Goal: Transaction & Acquisition: Subscribe to service/newsletter

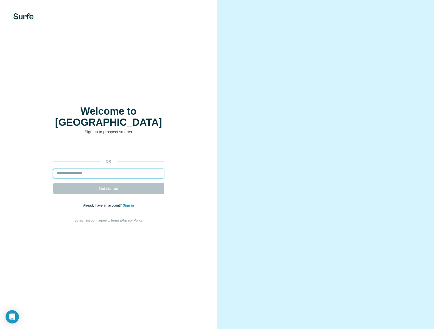
click at [90, 168] on input "email" at bounding box center [108, 173] width 111 height 10
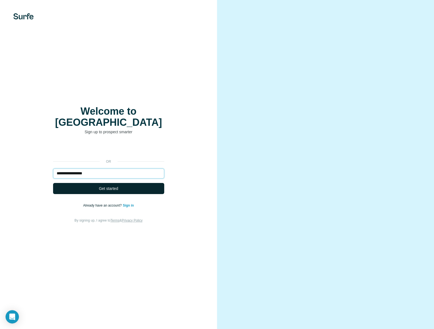
type input "**********"
click at [100, 186] on span "Get started" at bounding box center [108, 189] width 19 height 6
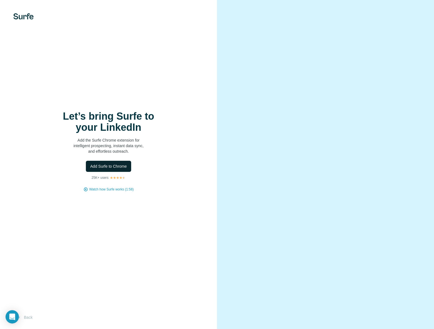
click at [110, 164] on span "Add Surfe to Chrome" at bounding box center [108, 166] width 37 height 6
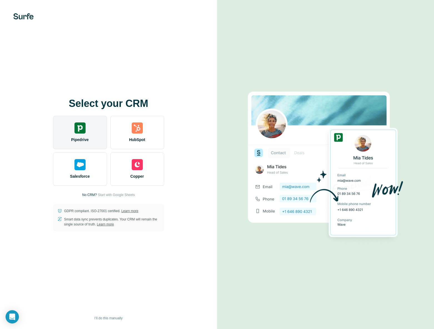
click at [79, 130] on img at bounding box center [79, 127] width 11 height 11
click at [70, 130] on div "Pipedrive" at bounding box center [80, 132] width 54 height 33
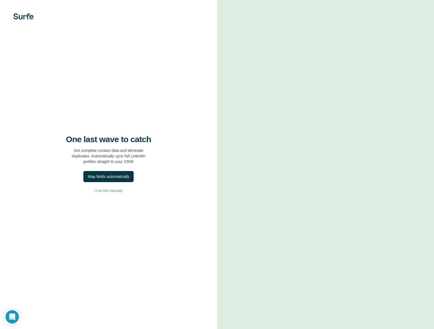
click at [151, 104] on div "One last wave to catch Get complete contact data and eliminate duplicates. Auto…" at bounding box center [108, 164] width 217 height 329
click at [112, 175] on div "Map fields automatically" at bounding box center [108, 177] width 41 height 6
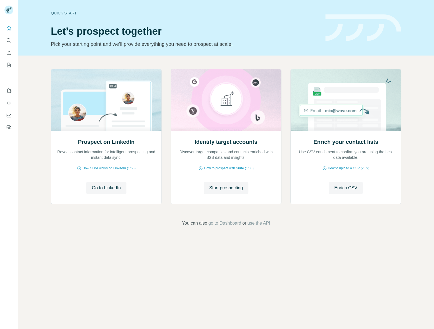
click at [377, 246] on div "Quick start Let’s prospect together Pick your starting point and we’ll provide …" at bounding box center [226, 164] width 416 height 329
click at [104, 169] on span "How Surfe works on LinkedIn (1:58)" at bounding box center [108, 168] width 53 height 5
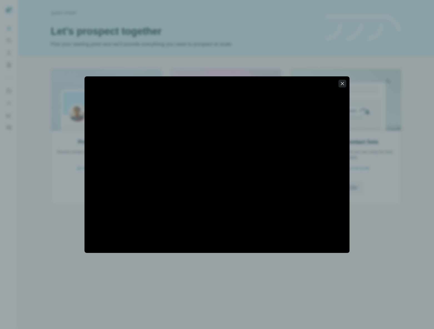
click at [343, 83] on icon "button" at bounding box center [342, 84] width 6 height 6
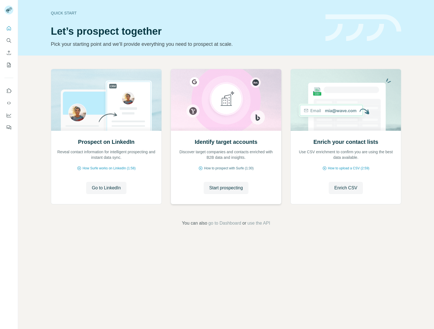
click at [226, 166] on span "How to prospect with Surfe (1:30)" at bounding box center [228, 168] width 49 height 5
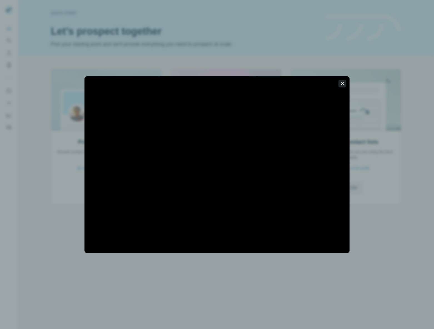
click at [342, 84] on icon "button" at bounding box center [342, 83] width 3 height 3
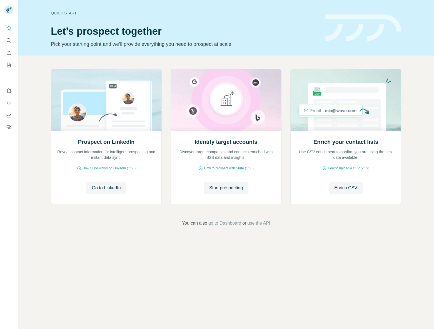
click at [225, 243] on div "Quick start Let’s prospect together Pick your starting point and we’ll provide …" at bounding box center [226, 164] width 416 height 329
click at [94, 168] on span "How Surfe works on LinkedIn (1:58)" at bounding box center [108, 168] width 53 height 5
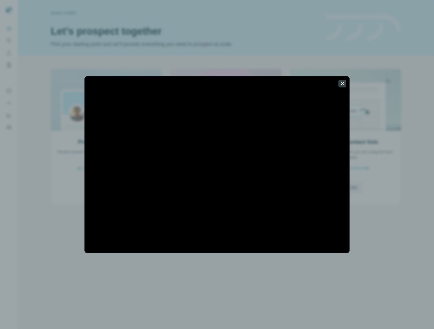
drag, startPoint x: 341, startPoint y: 84, endPoint x: 285, endPoint y: 129, distance: 71.6
click at [341, 84] on icon "button" at bounding box center [342, 84] width 6 height 6
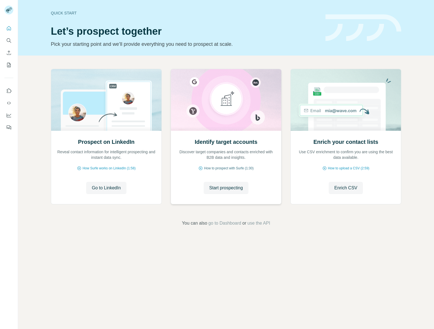
click at [235, 168] on span "How to prospect with Surfe (1:30)" at bounding box center [228, 168] width 49 height 5
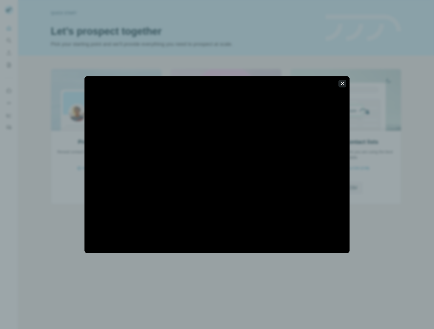
click at [343, 83] on icon "button" at bounding box center [342, 84] width 6 height 6
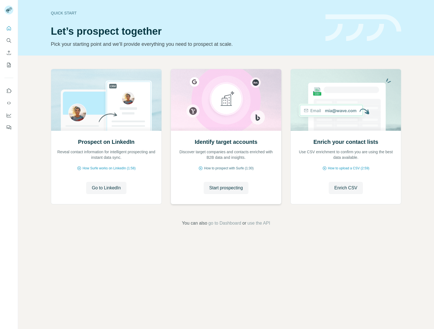
click at [234, 168] on span "How to prospect with Surfe (1:30)" at bounding box center [228, 168] width 49 height 5
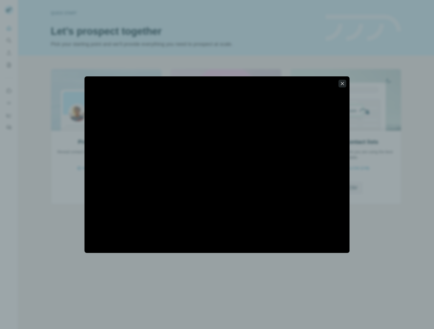
click at [343, 85] on icon "button" at bounding box center [342, 84] width 6 height 6
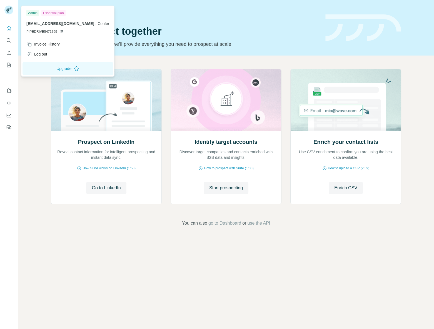
click at [7, 10] on icon at bounding box center [8, 10] width 4 height 3
click at [8, 28] on icon "Quick start" at bounding box center [9, 29] width 6 height 6
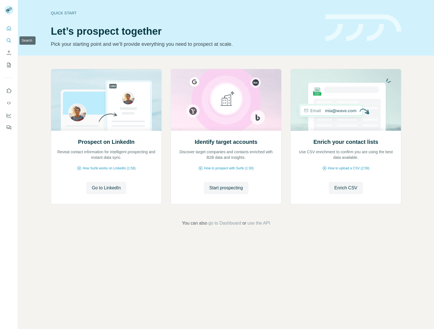
click at [8, 40] on icon "Search" at bounding box center [9, 41] width 6 height 6
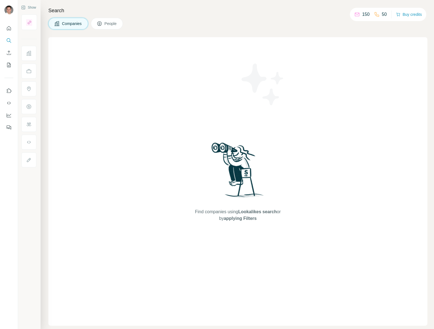
click at [201, 144] on div "Find companies using Lookalikes search or by applying Filters" at bounding box center [238, 181] width 100 height 288
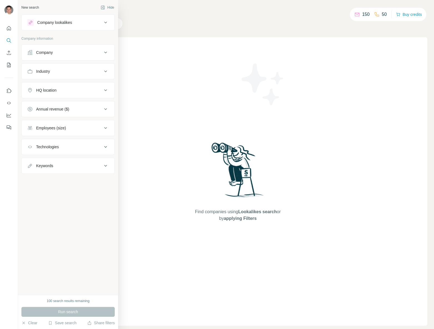
click at [105, 22] on icon at bounding box center [105, 23] width 3 height 2
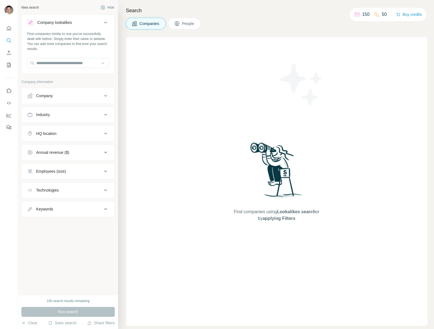
click at [105, 95] on icon at bounding box center [105, 95] width 7 height 7
